Goal: Task Accomplishment & Management: Manage account settings

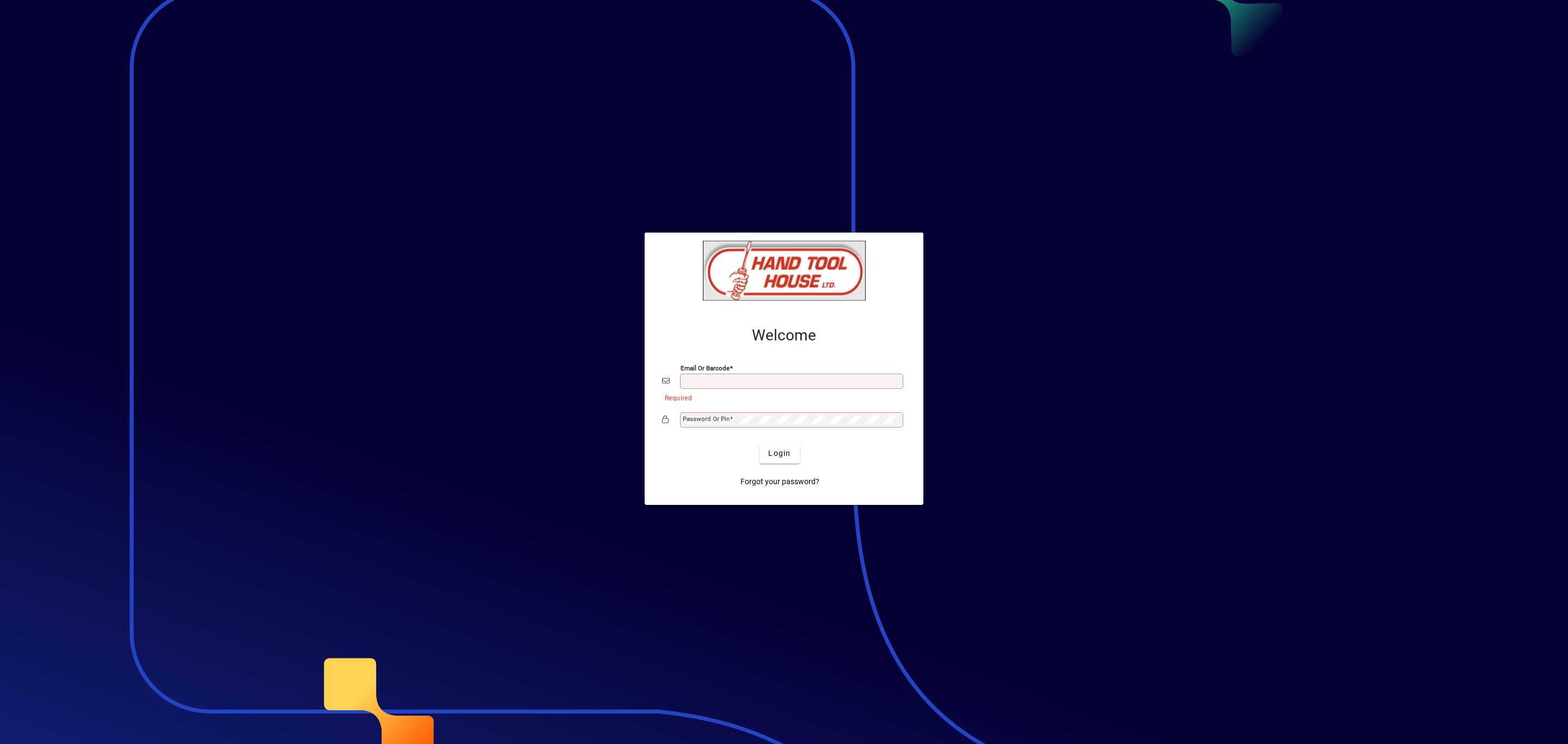
type input "**********"
click at [793, 460] on span "submit" at bounding box center [779, 453] width 40 height 26
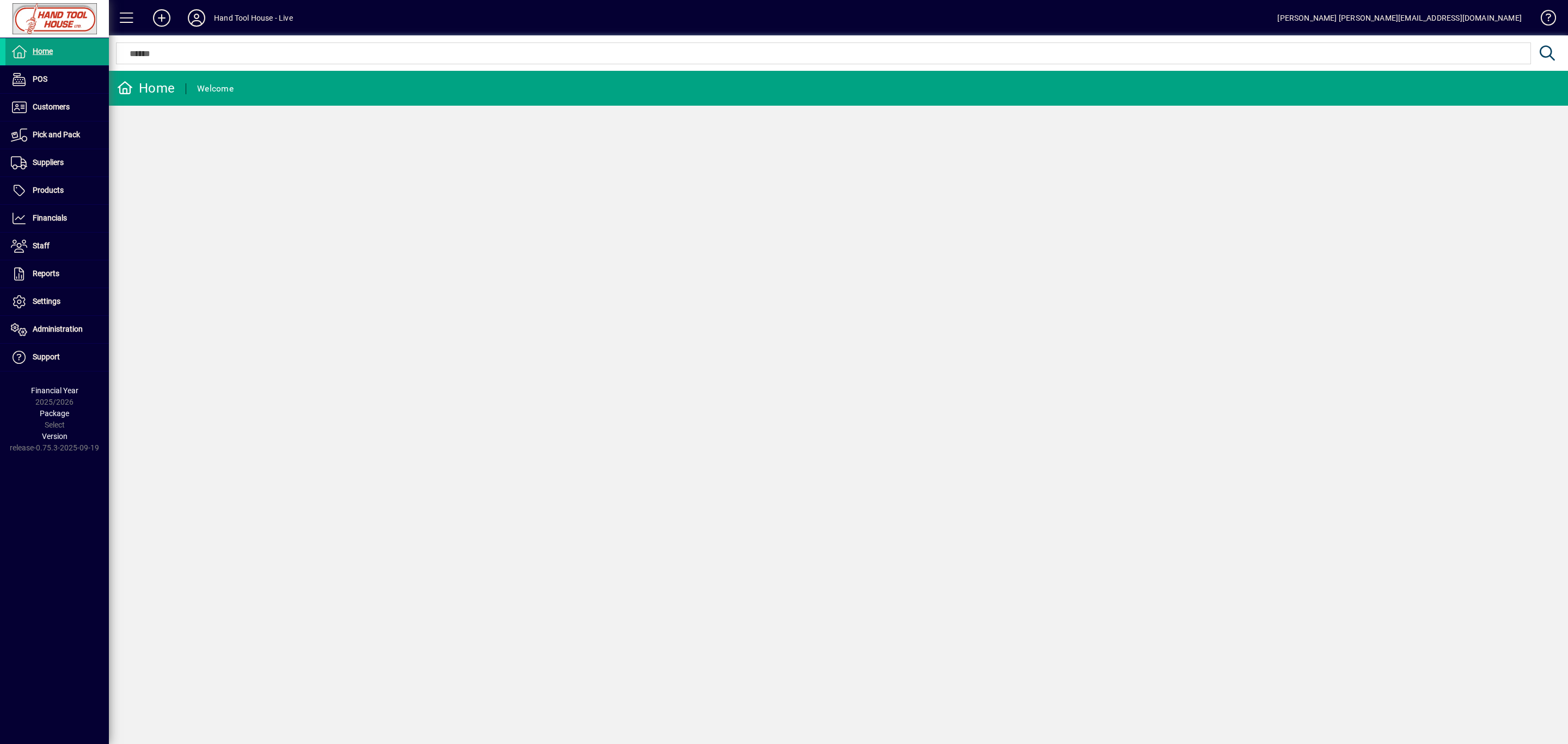
click at [244, 8] on mat-toolbar-row "Hand Tool House - Live [PERSON_NAME] [PERSON_NAME][EMAIL_ADDRESS][DOMAIN_NAME]" at bounding box center [839, 18] width 1459 height 35
click at [242, 17] on div "Hand Tool House - Live" at bounding box center [253, 18] width 79 height 18
click at [196, 26] on icon at bounding box center [196, 18] width 22 height 18
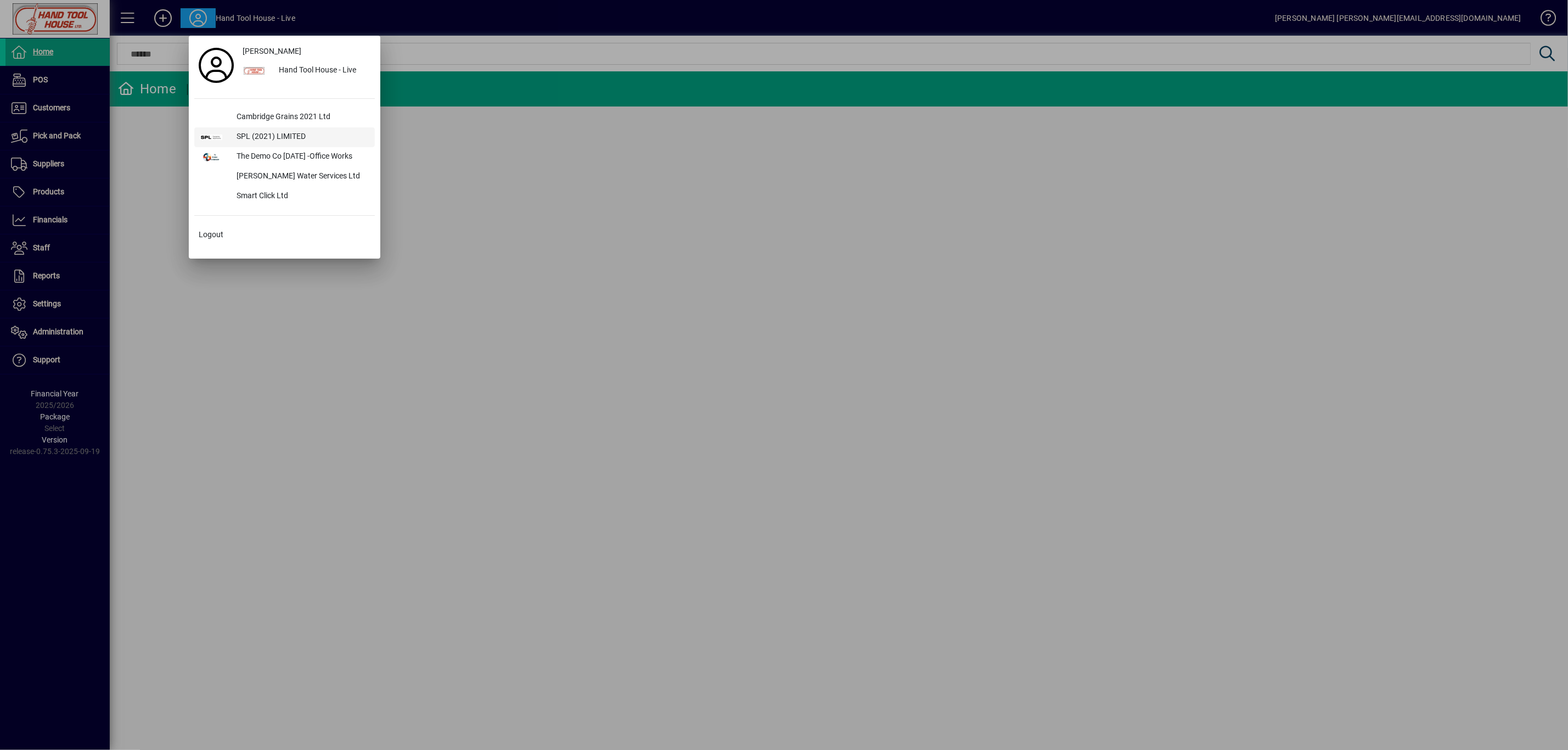
click at [291, 137] on div "SPL (2021) LIMITED" at bounding box center [301, 137] width 147 height 20
